Goal: Task Accomplishment & Management: Use online tool/utility

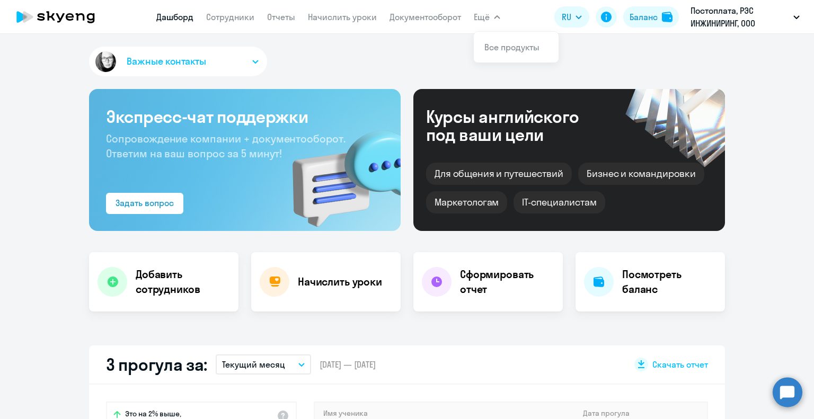
select select "30"
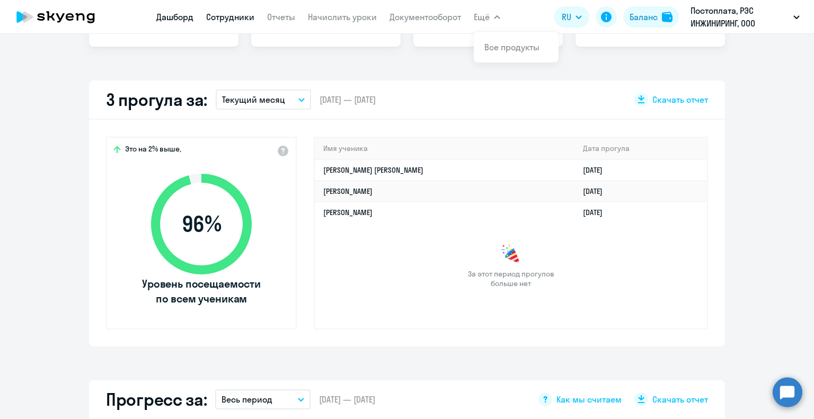
click at [226, 18] on link "Сотрудники" at bounding box center [230, 17] width 48 height 11
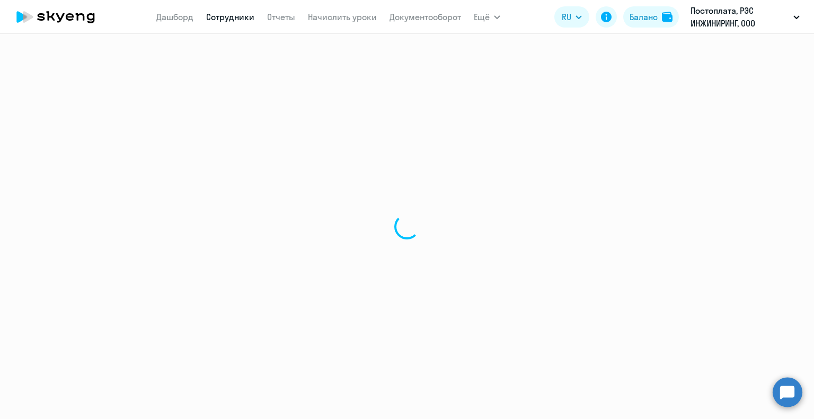
select select "30"
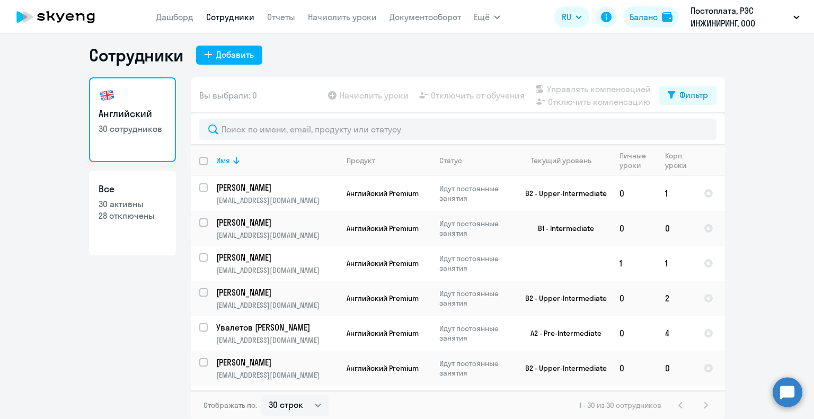
scroll to position [6, 0]
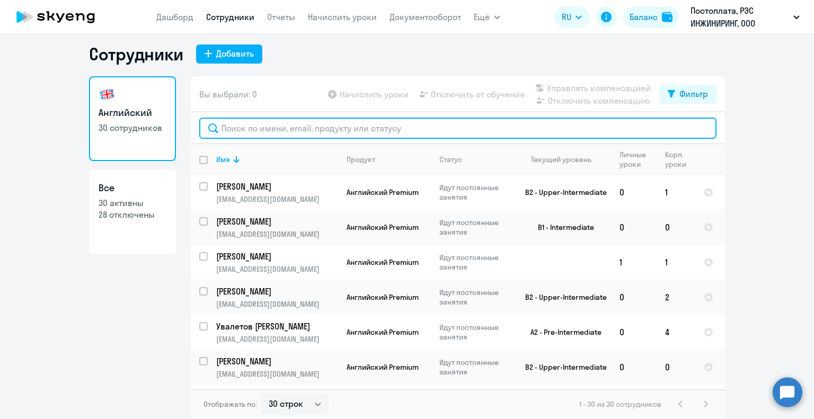
click at [262, 126] on input "text" at bounding box center [457, 128] width 517 height 21
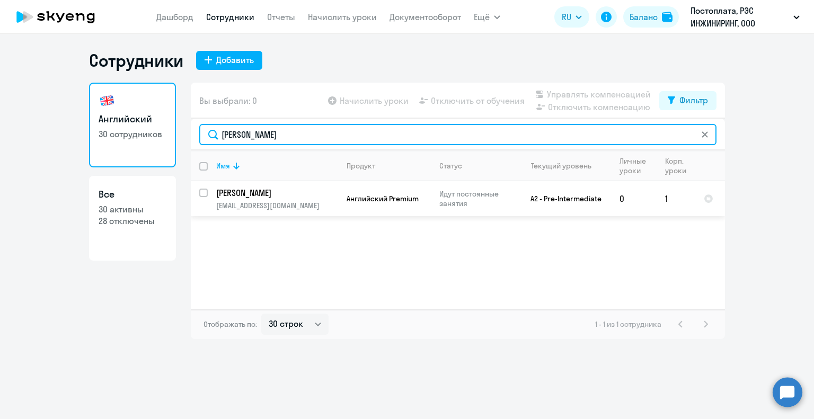
scroll to position [0, 0]
type input "[PERSON_NAME]"
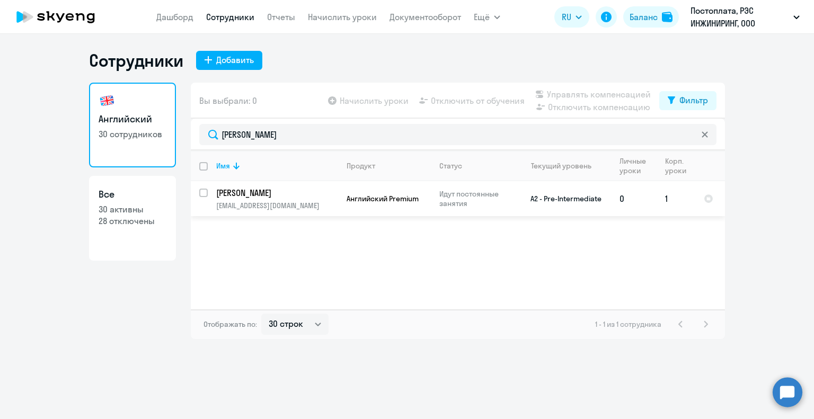
click at [204, 191] on input "select row 40577599" at bounding box center [209, 199] width 21 height 21
checkbox input "true"
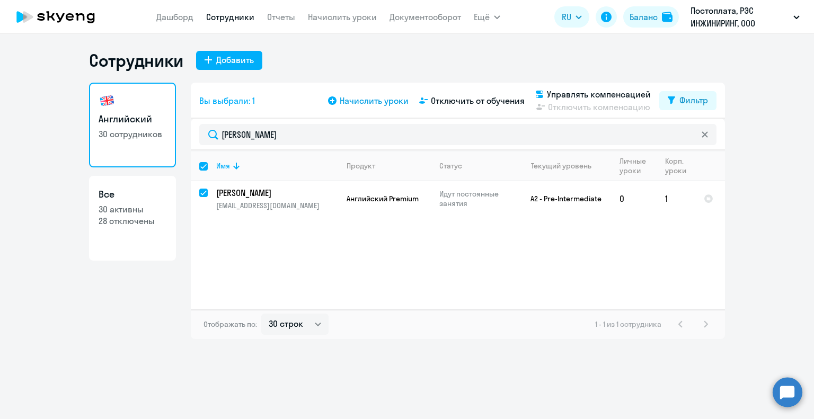
click at [377, 103] on span "Начислить уроки" at bounding box center [374, 100] width 69 height 13
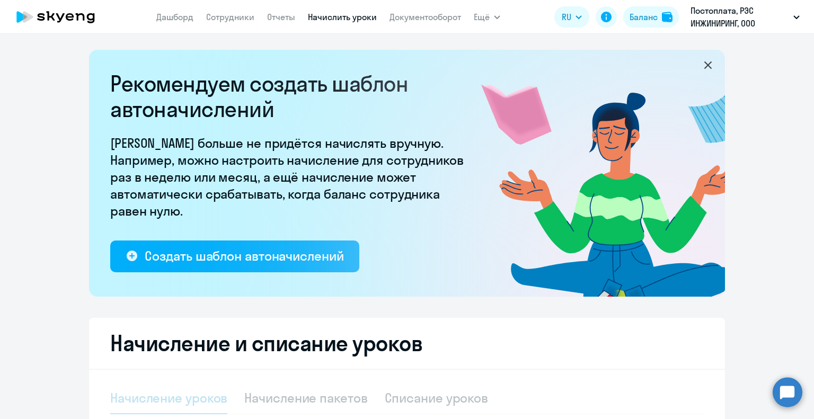
select select "10"
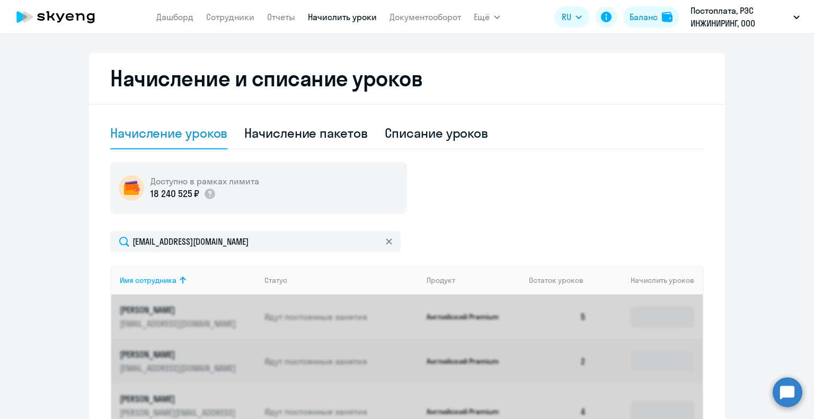
scroll to position [360, 0]
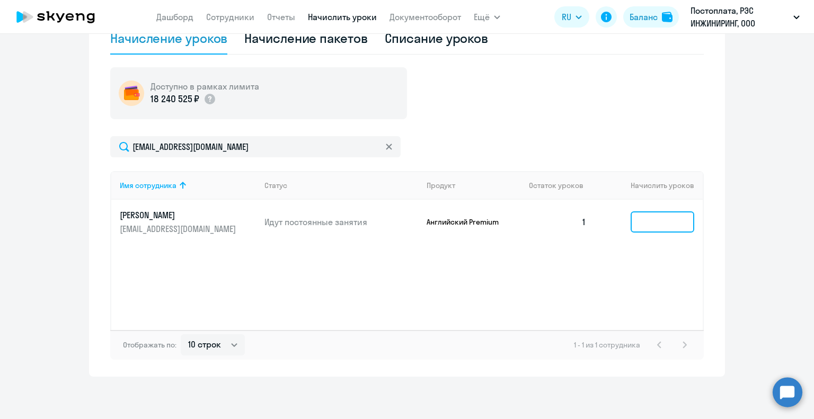
click at [649, 213] on input at bounding box center [662, 221] width 64 height 21
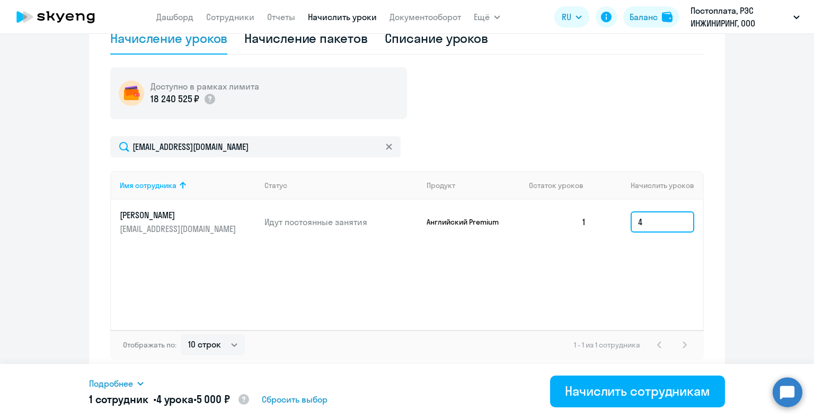
type input "4"
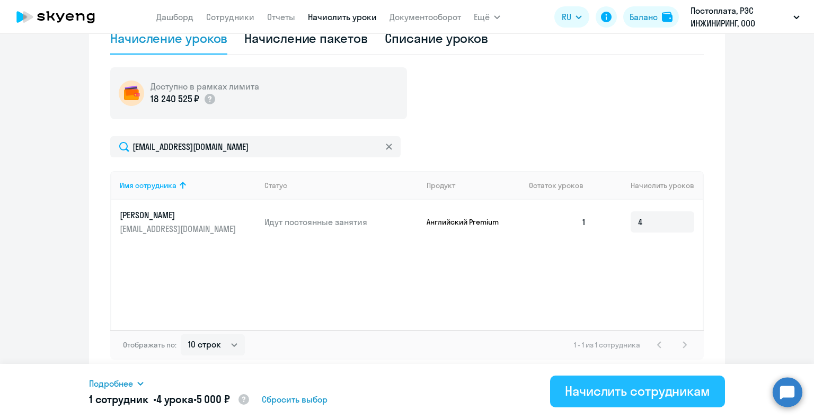
click at [640, 394] on div "Начислить сотрудникам" at bounding box center [637, 390] width 145 height 17
